Goal: Information Seeking & Learning: Learn about a topic

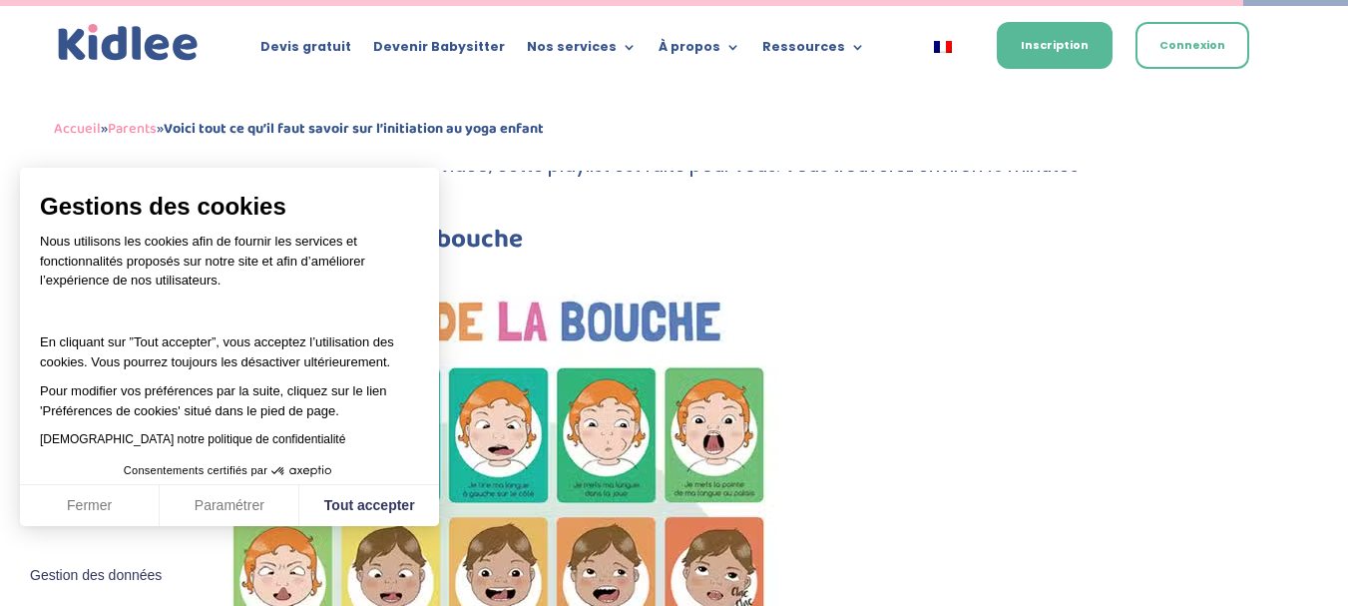
scroll to position [6419, 0]
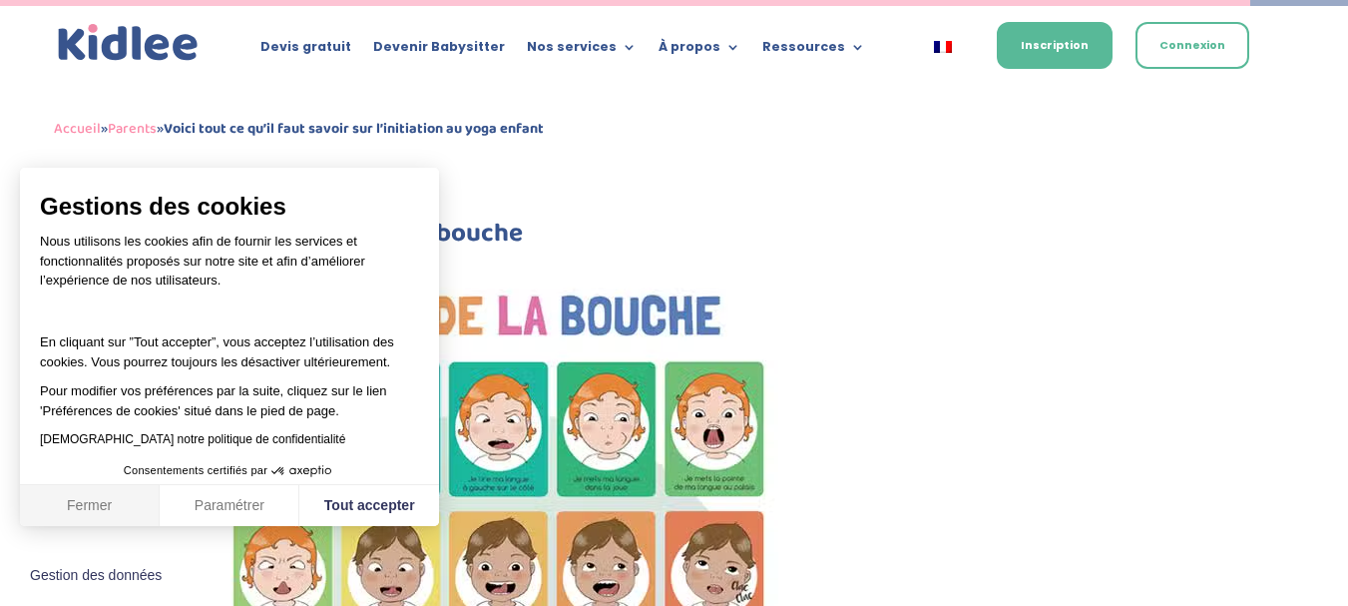
click at [114, 515] on button "Fermer" at bounding box center [90, 506] width 140 height 42
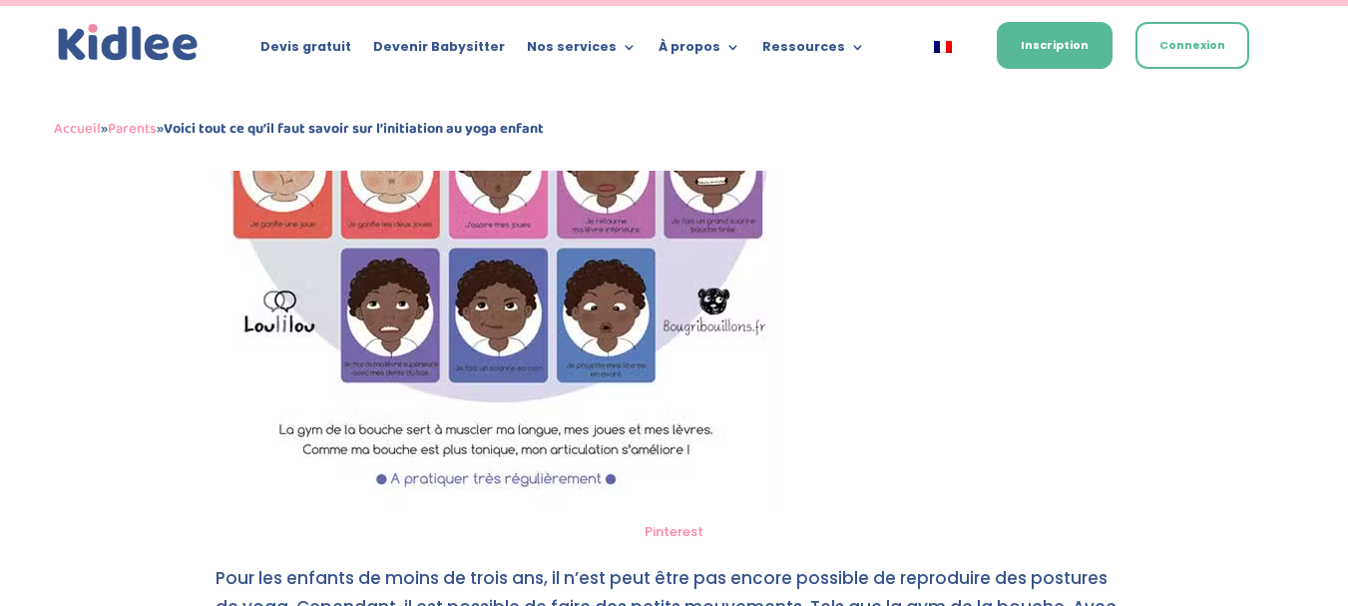
scroll to position [6978, 0]
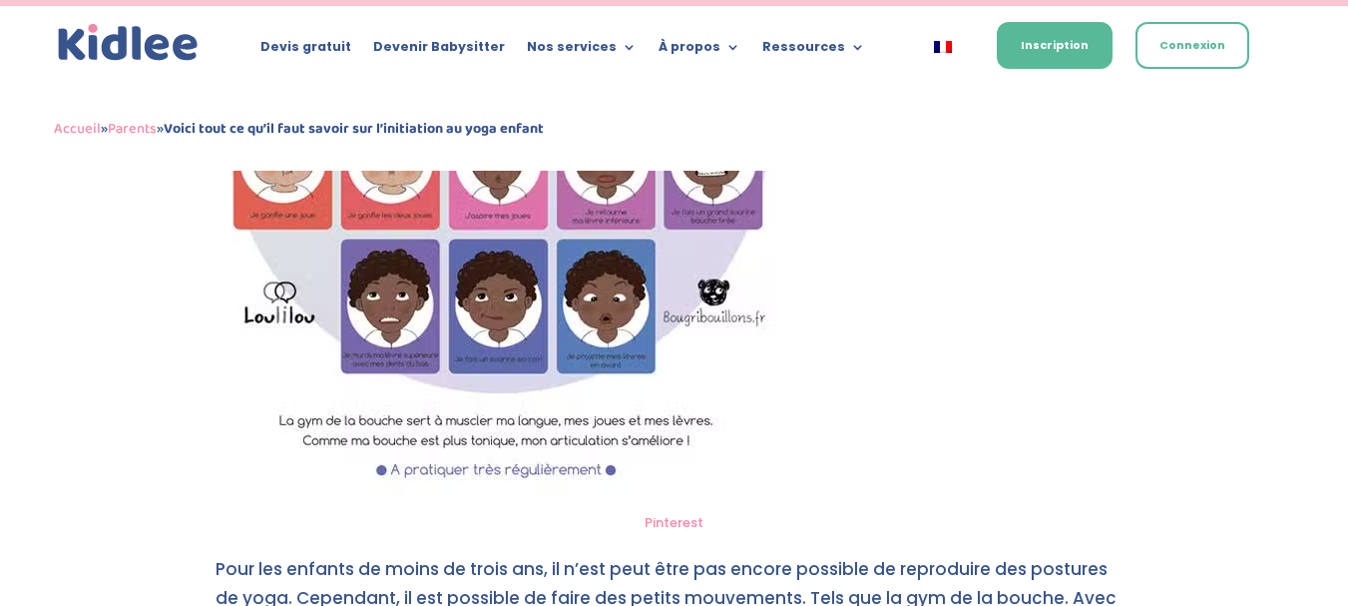
click at [572, 304] on img at bounding box center [497, 100] width 563 height 805
click at [573, 303] on img at bounding box center [497, 100] width 563 height 805
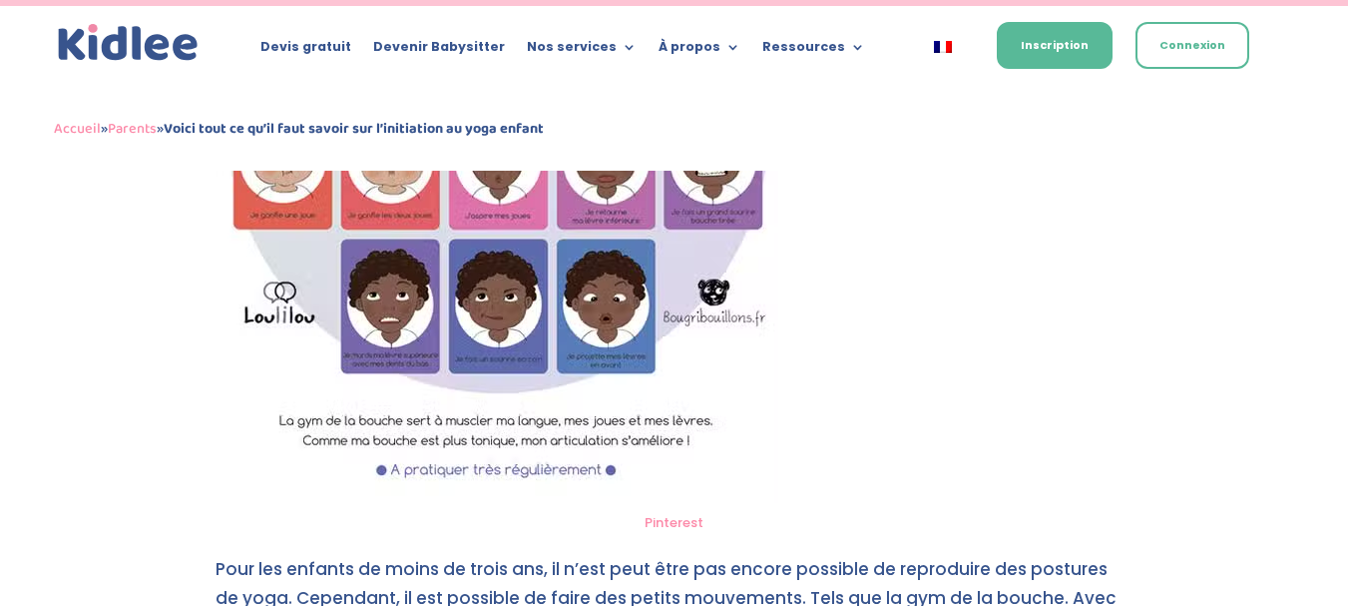
click at [573, 303] on img at bounding box center [497, 100] width 563 height 805
click at [477, 272] on img at bounding box center [497, 100] width 563 height 805
